Goal: Navigation & Orientation: Go to known website

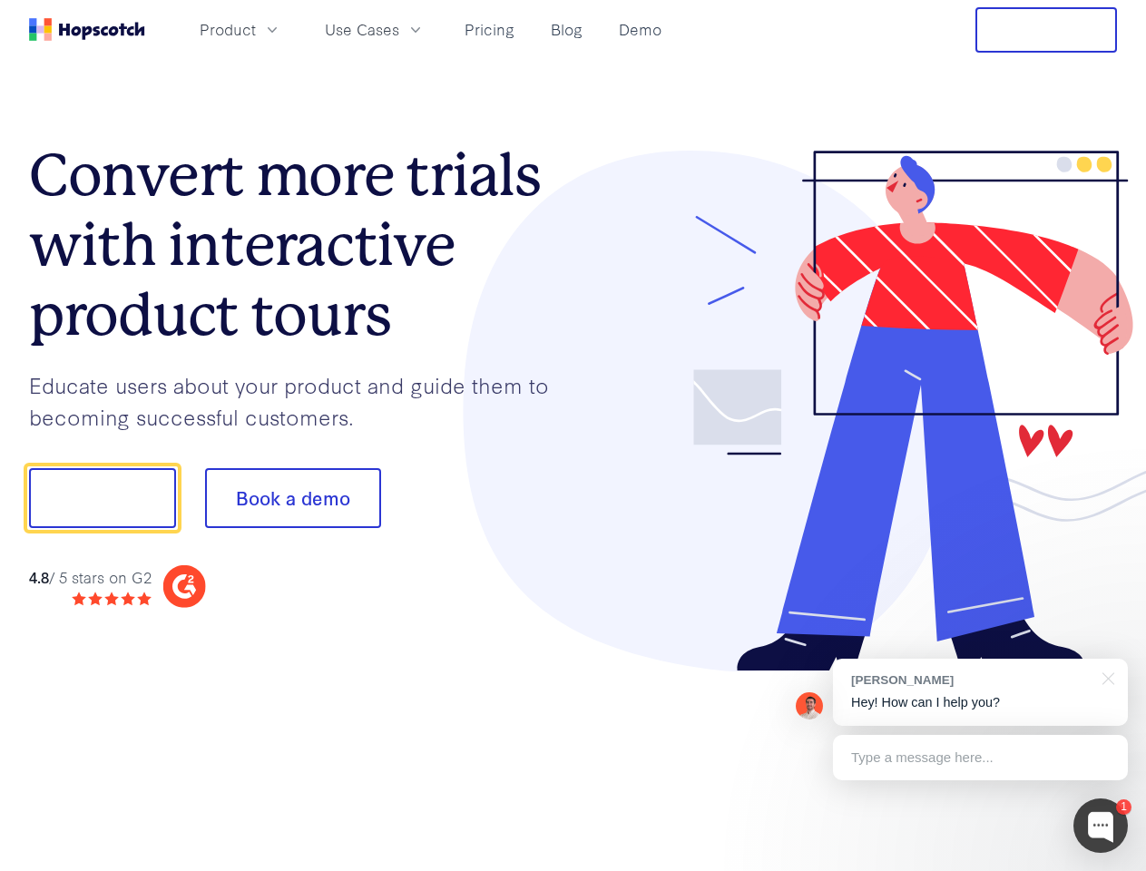
click at [573, 436] on div at bounding box center [845, 412] width 544 height 522
click at [256, 29] on span "Product" at bounding box center [228, 29] width 56 height 23
click at [399, 29] on span "Use Cases" at bounding box center [362, 29] width 74 height 23
click at [1046, 30] on button "Free Trial" at bounding box center [1046, 29] width 142 height 45
click at [102, 498] on button "Show me!" at bounding box center [102, 498] width 147 height 60
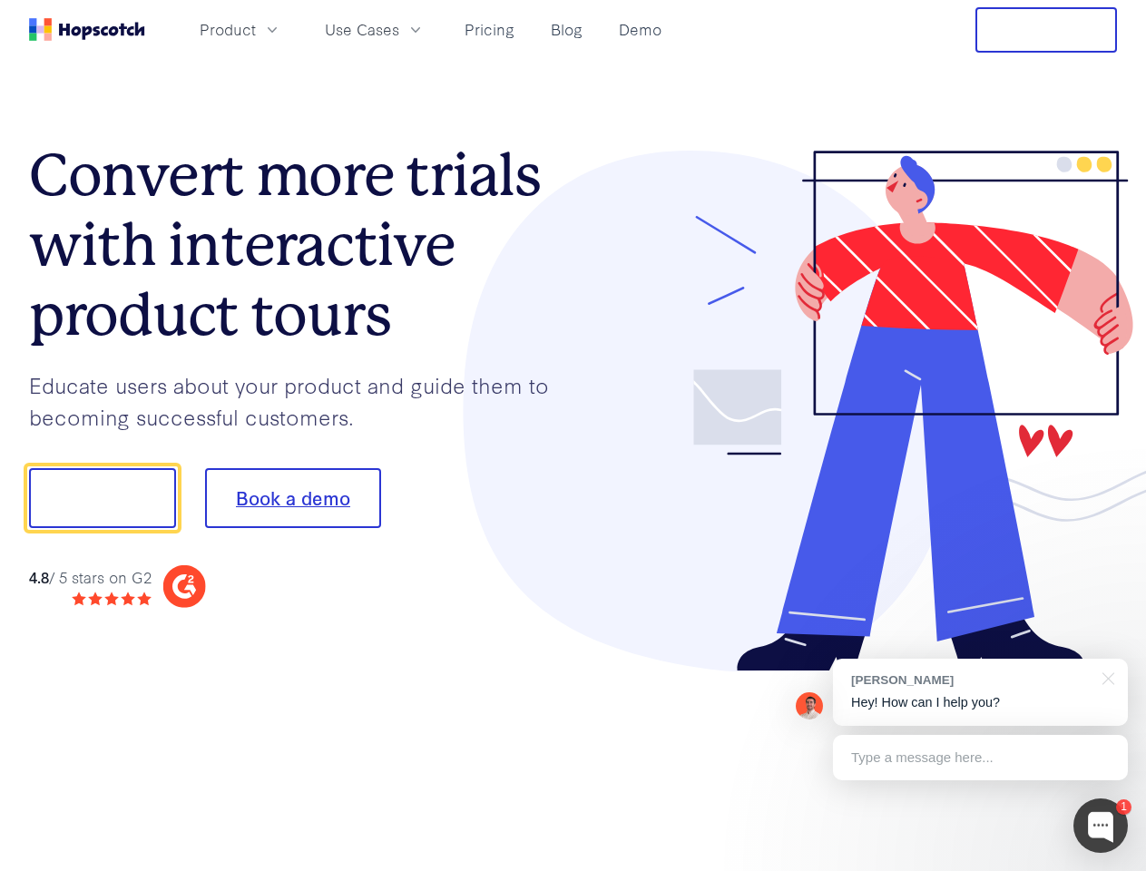
click at [292, 498] on button "Book a demo" at bounding box center [293, 498] width 176 height 60
click at [1101, 826] on div at bounding box center [1100, 826] width 54 height 54
click at [980, 692] on div "[PERSON_NAME] Hey! How can I help you?" at bounding box center [980, 692] width 295 height 67
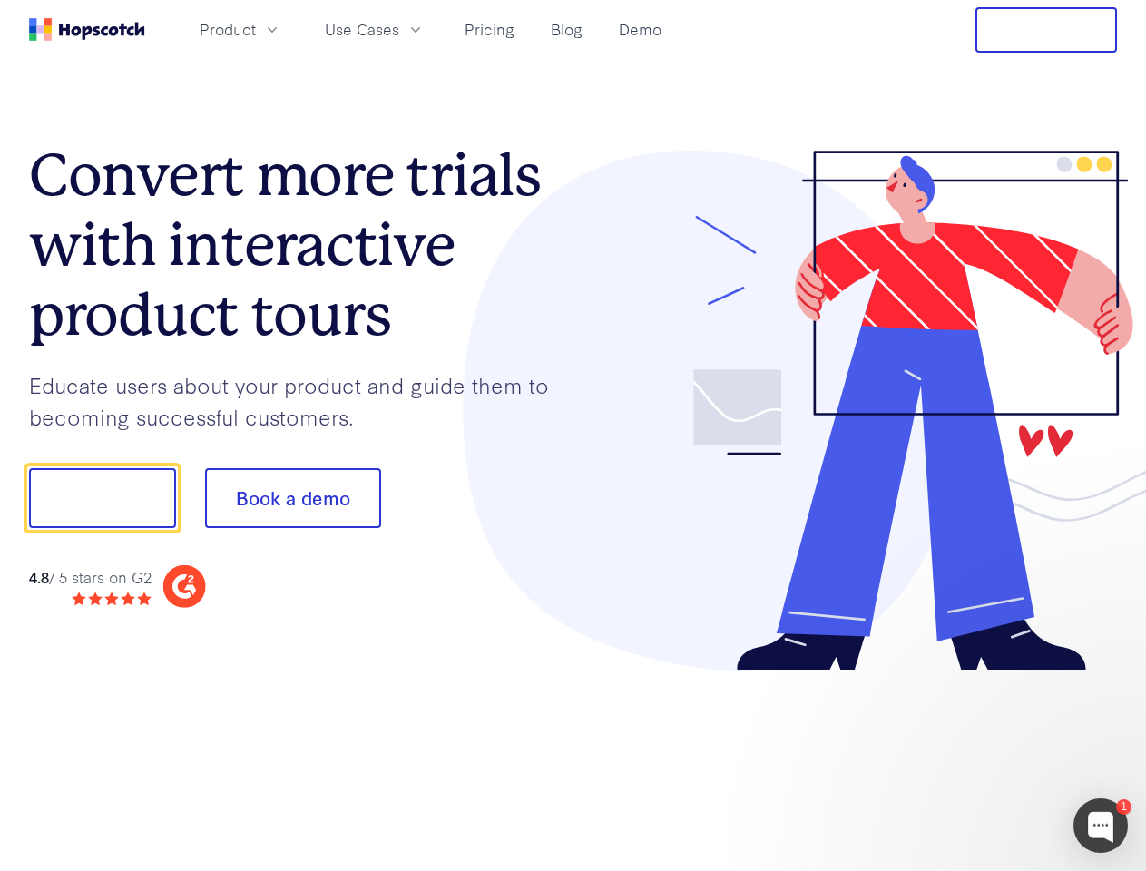
click at [1105, 677] on div at bounding box center [958, 495] width 340 height 605
click at [980, 758] on div at bounding box center [958, 617] width 340 height 362
